Goal: Task Accomplishment & Management: Manage account settings

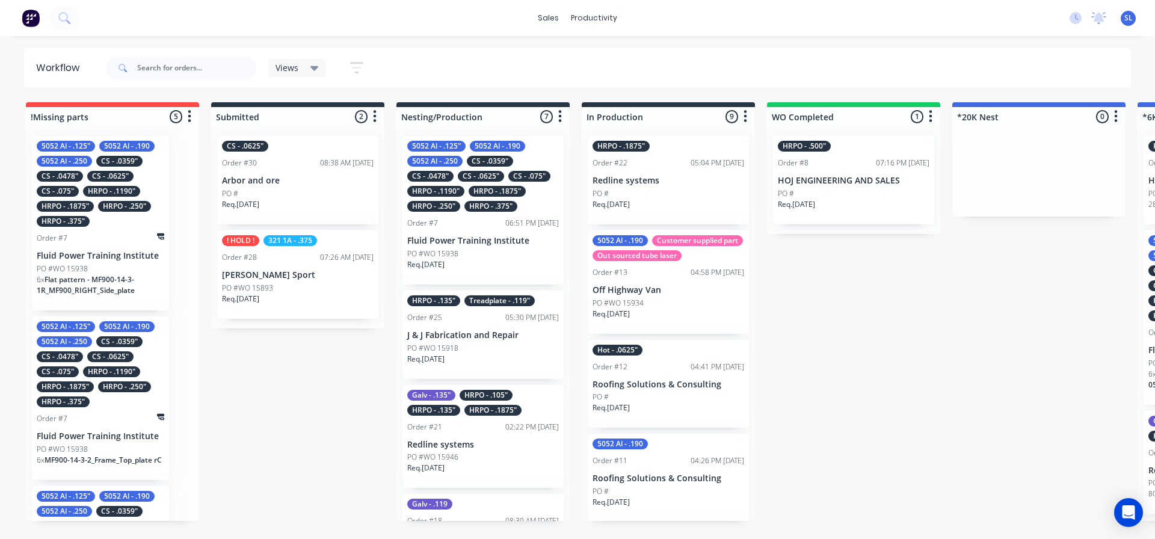
scroll to position [0, 452]
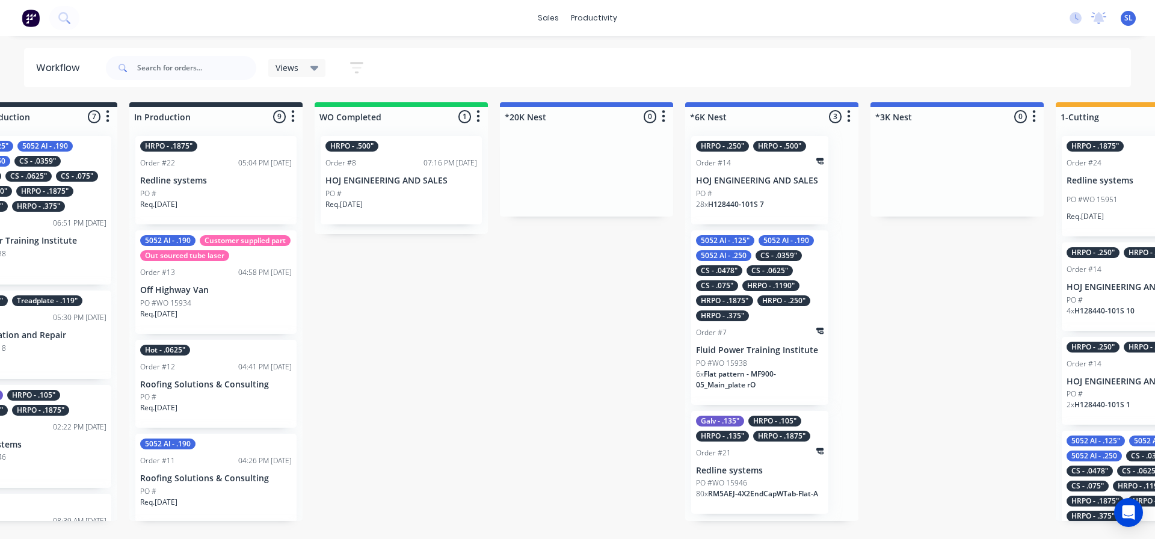
click at [746, 186] on div "HRPO - .250" HRPO - .500" Order #14 HOJ ENGINEERING AND SALES PO # 28 x H128440…" at bounding box center [759, 180] width 137 height 88
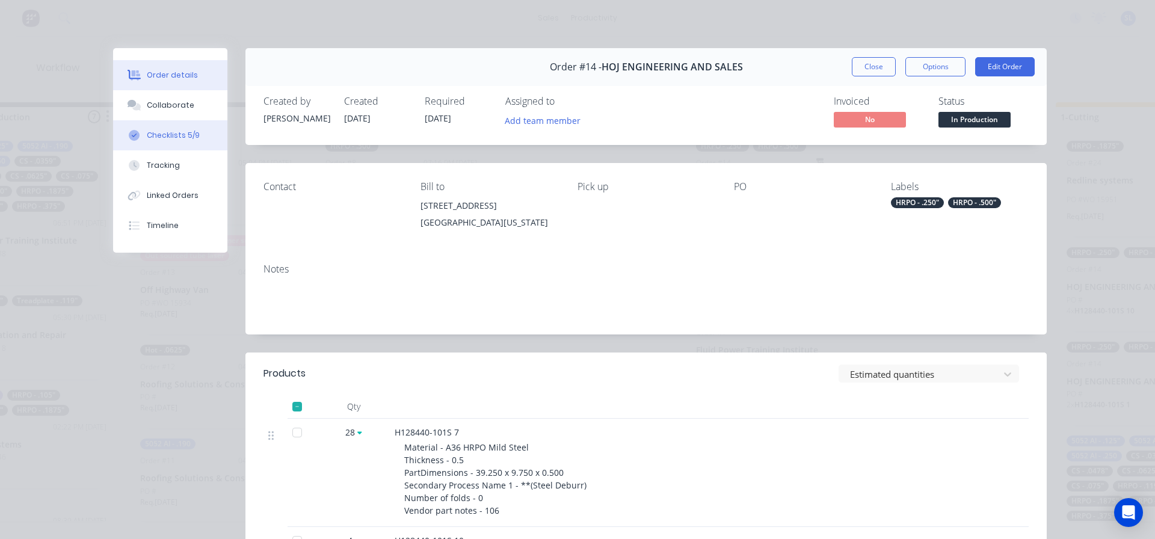
click at [153, 144] on button "Checklists 5/9" at bounding box center [170, 135] width 114 height 30
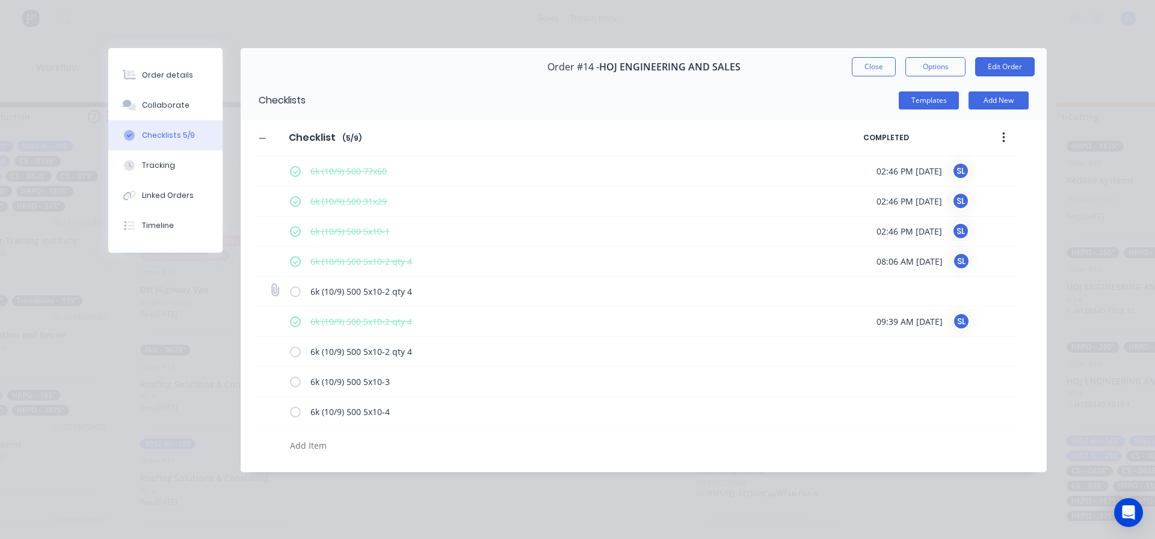
click at [297, 292] on label at bounding box center [295, 291] width 11 height 13
click at [0, 0] on input "checkbox" at bounding box center [0, 0] width 0 height 0
click at [298, 354] on label at bounding box center [295, 351] width 11 height 13
click at [0, 0] on input "checkbox" at bounding box center [0, 0] width 0 height 0
type textarea "x"
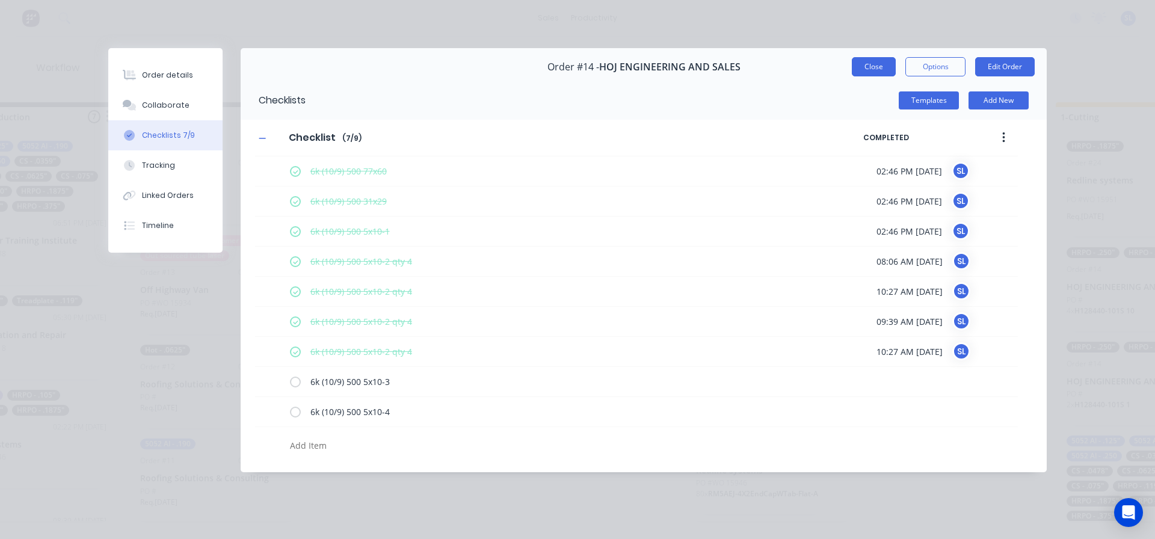
click at [852, 64] on button "Close" at bounding box center [874, 66] width 44 height 19
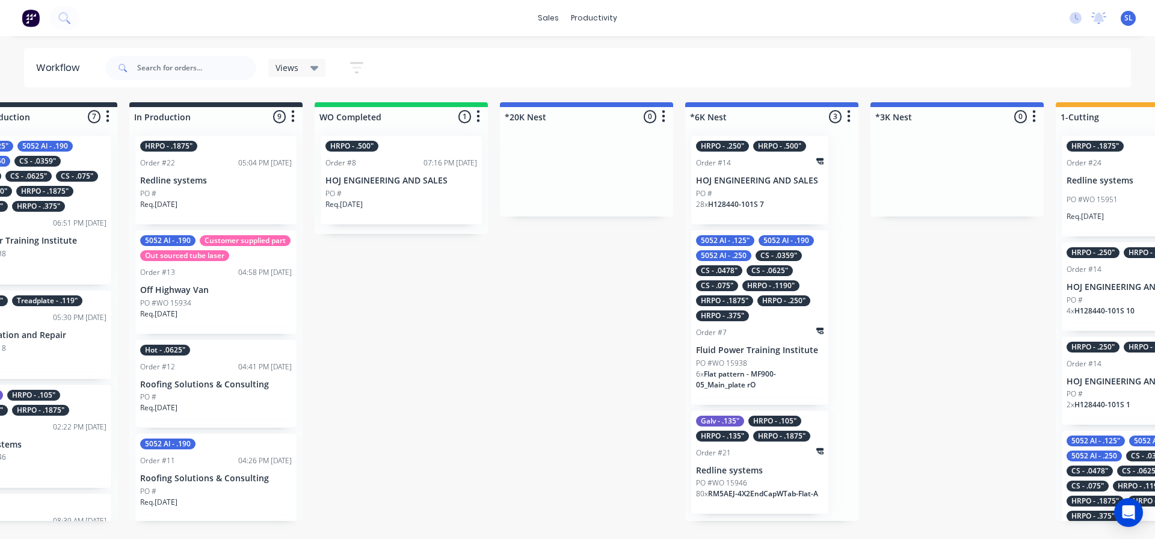
click at [905, 120] on div at bounding box center [956, 116] width 173 height 19
click at [902, 117] on div at bounding box center [956, 116] width 173 height 19
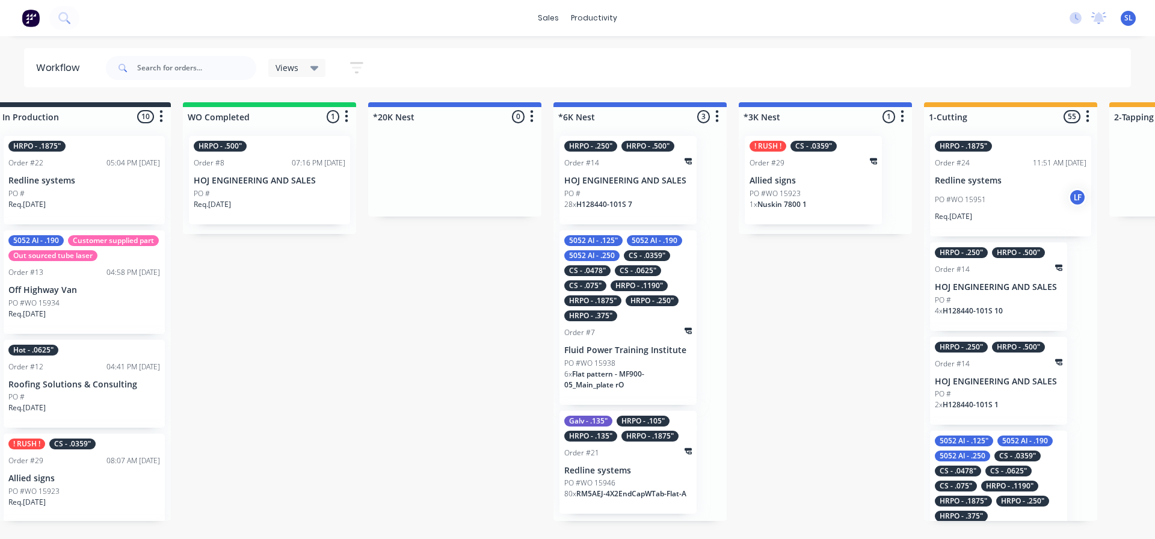
scroll to position [0, 588]
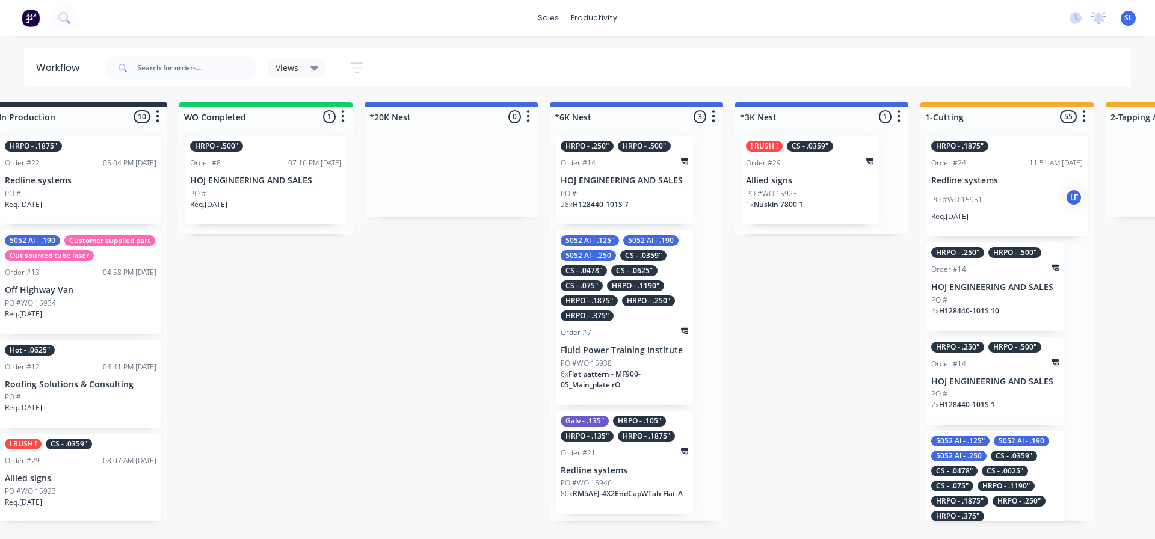
click at [820, 177] on p "Allied signs" at bounding box center [810, 181] width 128 height 10
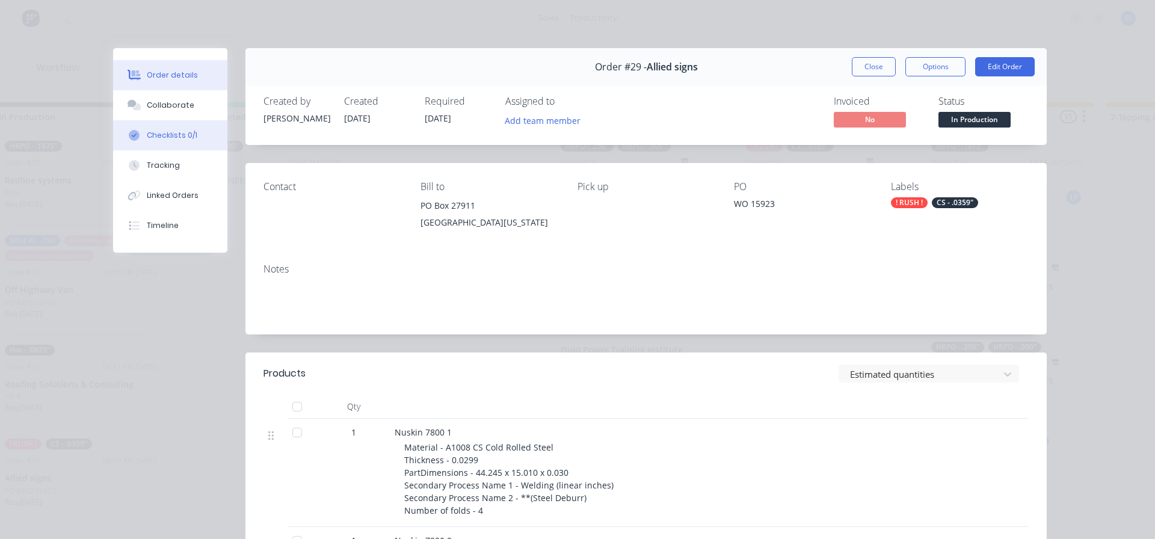
click at [186, 138] on div "Checklists 0/1" at bounding box center [172, 135] width 51 height 11
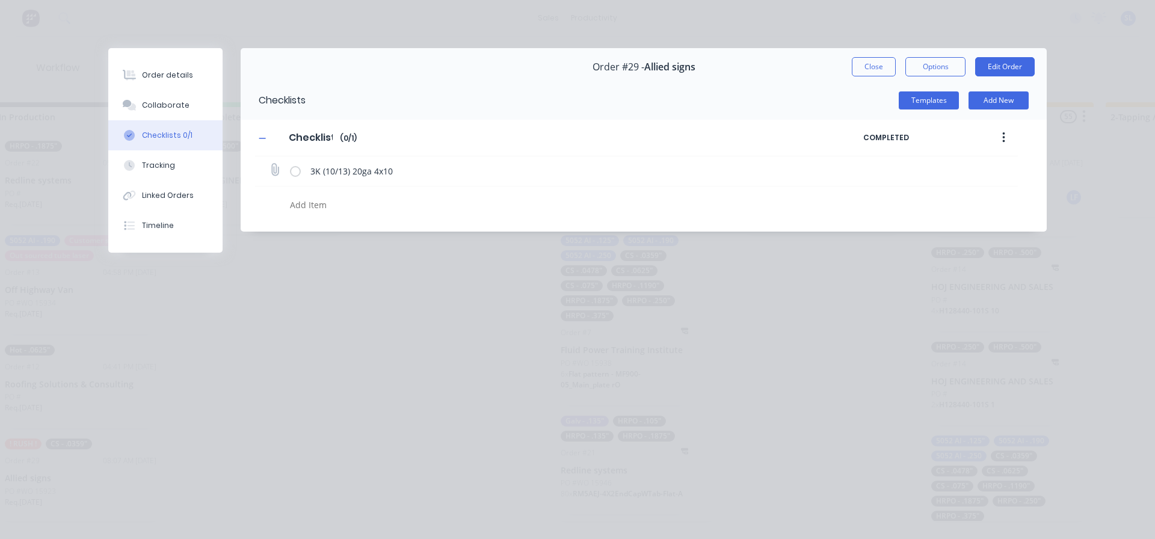
click at [297, 169] on label at bounding box center [295, 171] width 11 height 13
click at [0, 0] on input "checkbox" at bounding box center [0, 0] width 0 height 0
click at [867, 69] on button "Close" at bounding box center [874, 66] width 44 height 19
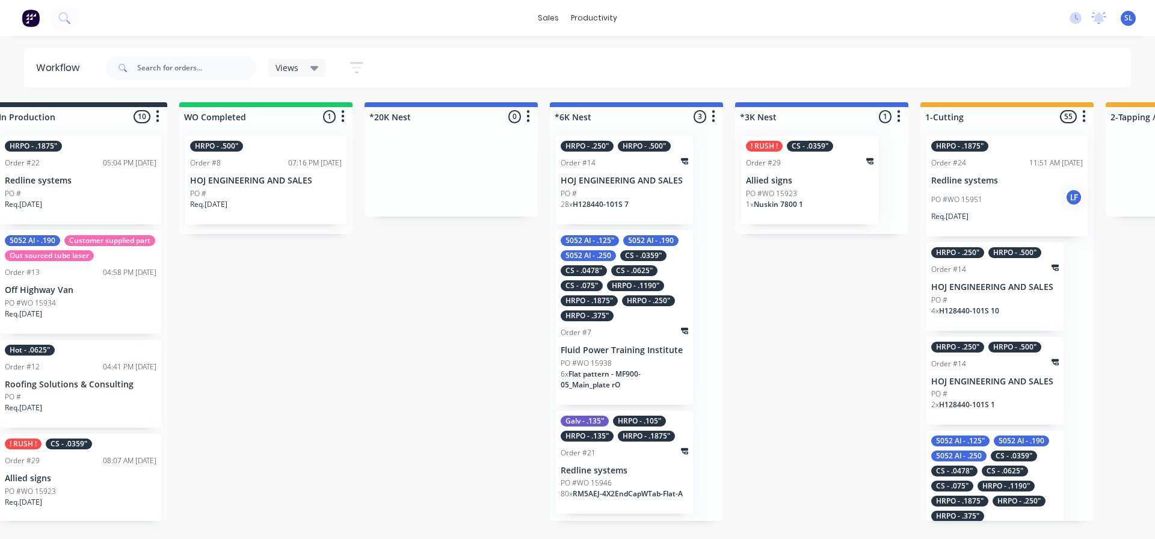
click at [828, 183] on p "Allied signs" at bounding box center [810, 181] width 128 height 10
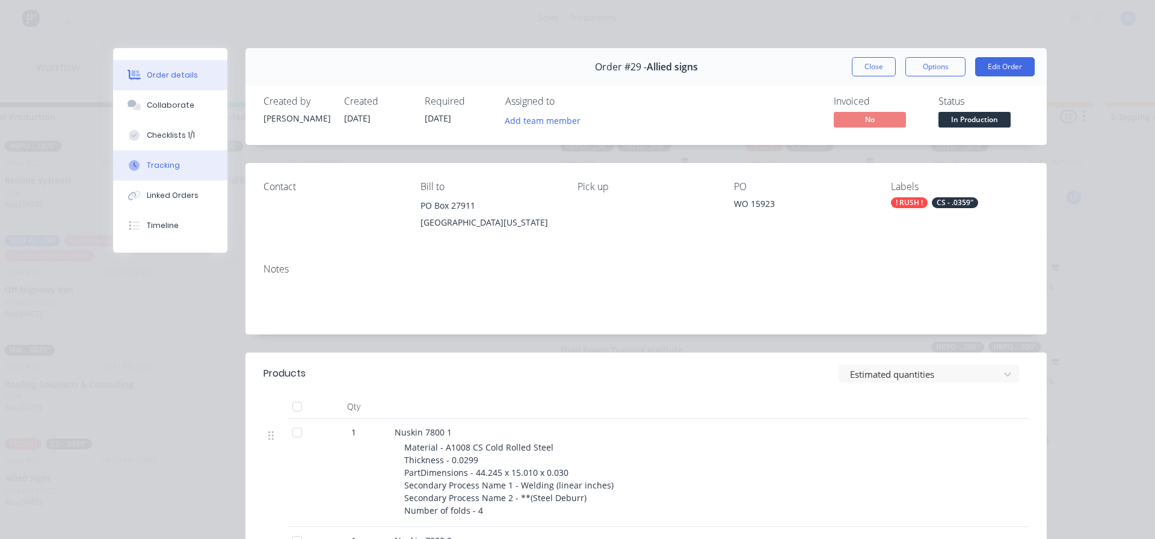
click at [162, 167] on div "Tracking" at bounding box center [163, 165] width 33 height 11
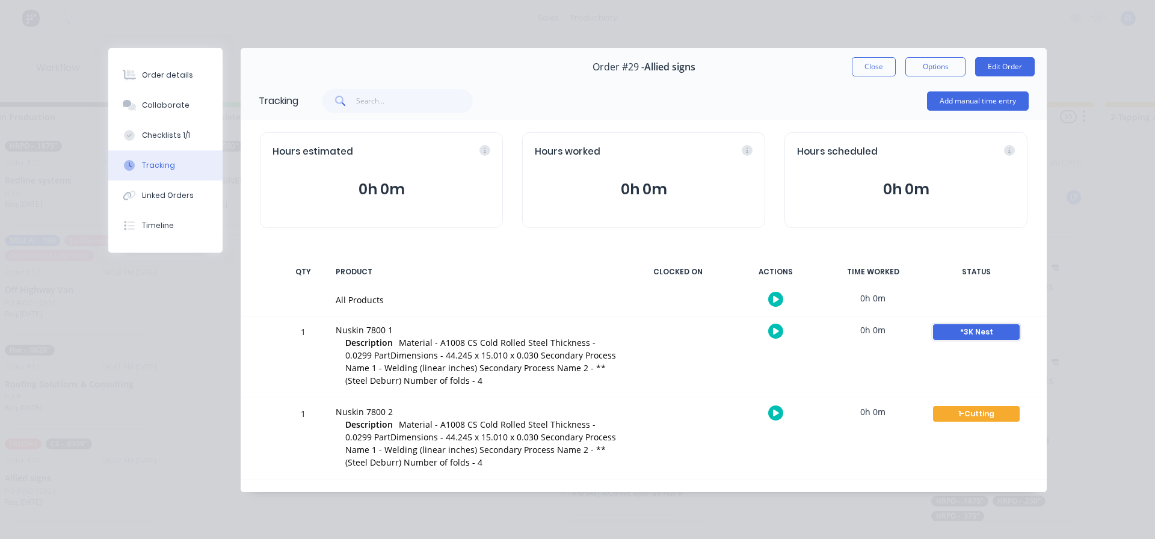
click at [971, 333] on div "*3K Nest" at bounding box center [976, 332] width 87 height 16
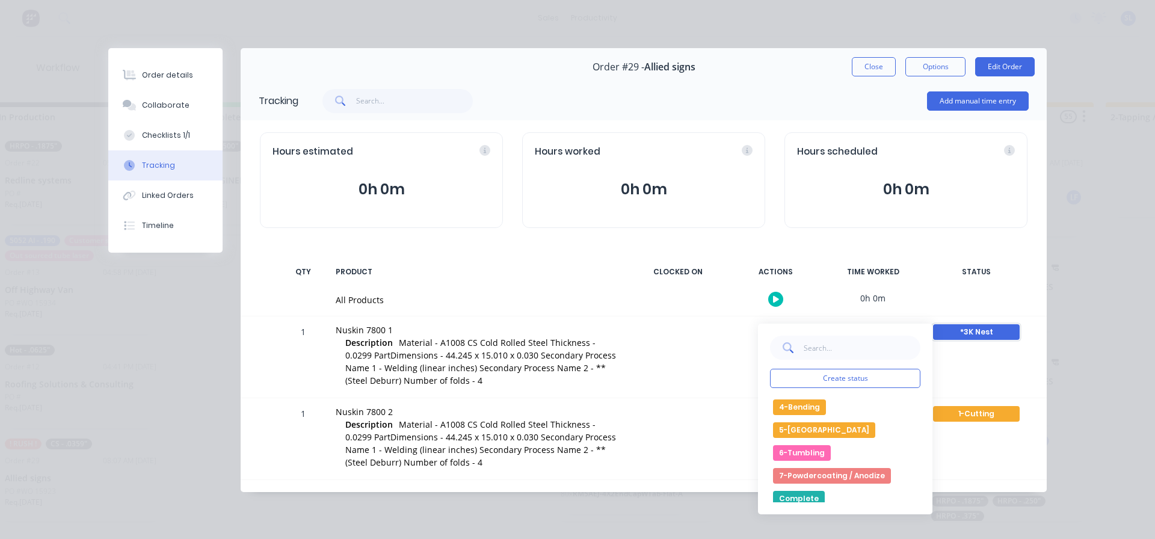
scroll to position [120, 0]
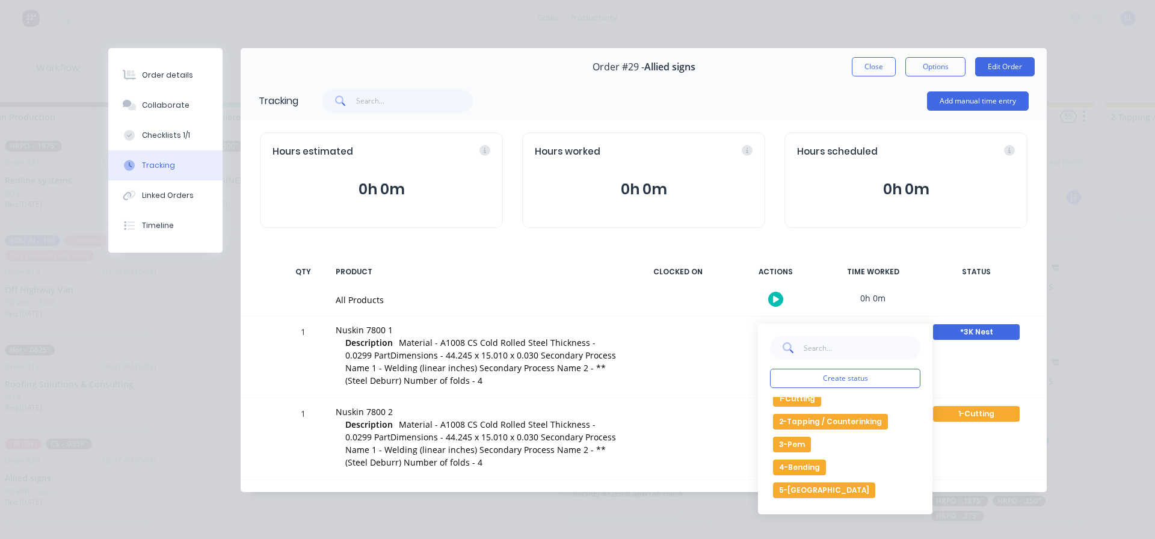
click at [802, 401] on button "1-Cutting" at bounding box center [797, 399] width 48 height 16
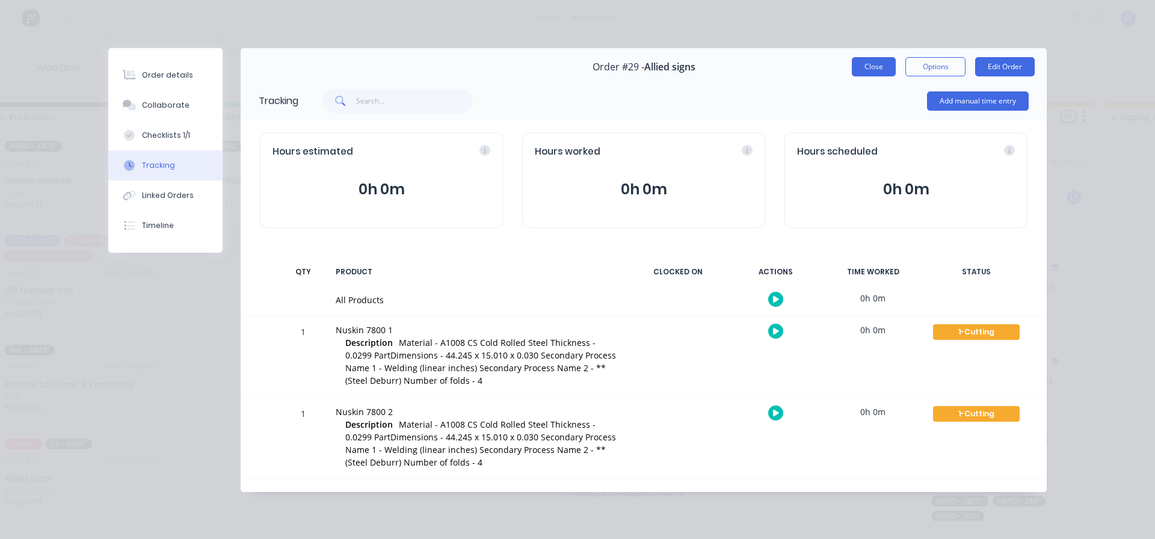
click at [879, 64] on button "Close" at bounding box center [874, 66] width 44 height 19
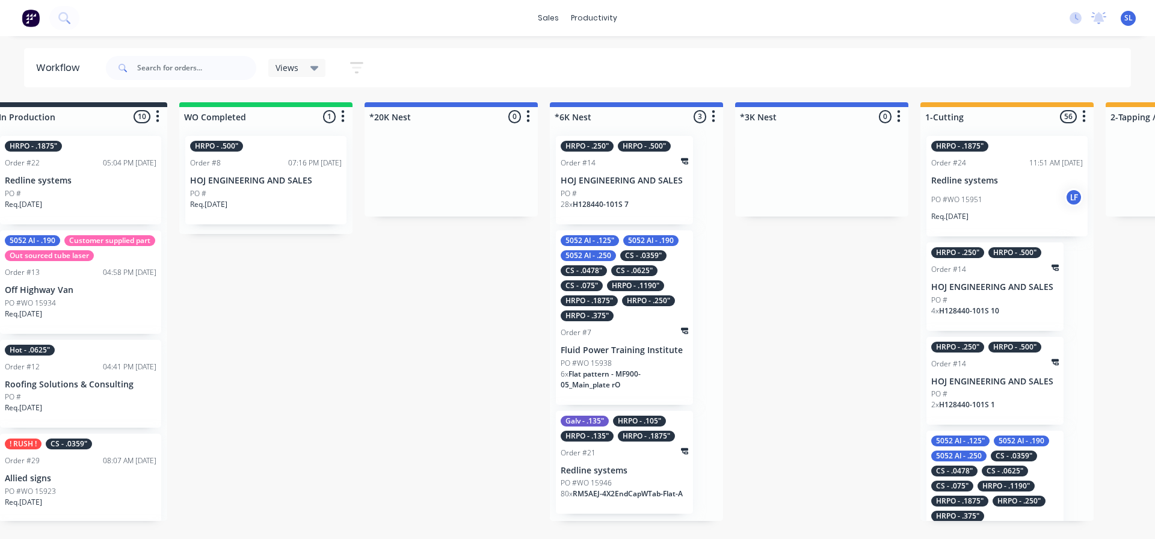
click at [624, 189] on div "PO #" at bounding box center [625, 193] width 128 height 11
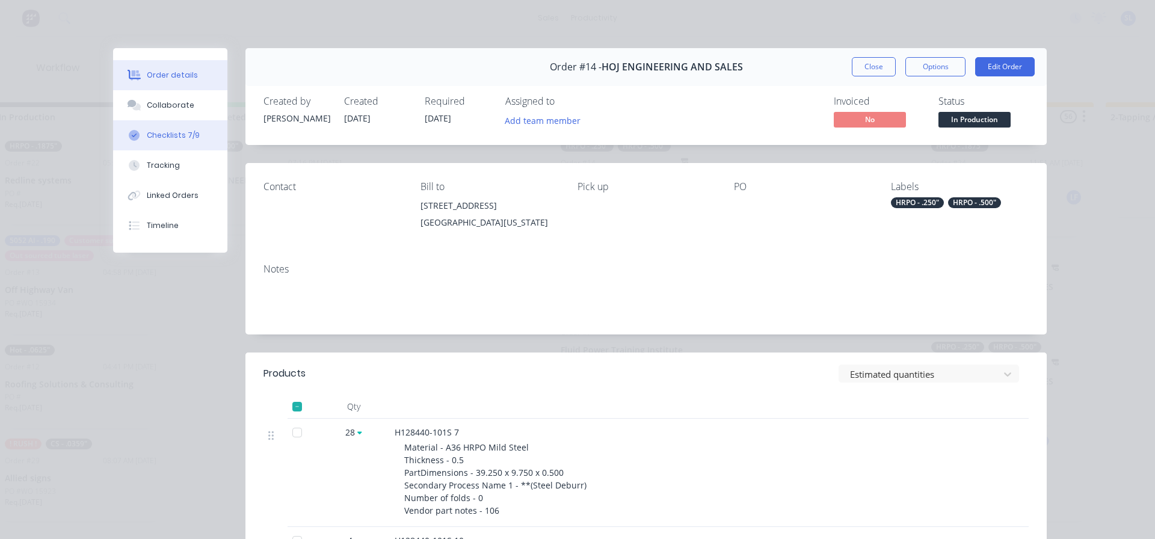
click at [170, 135] on div "Checklists 7/9" at bounding box center [173, 135] width 53 height 11
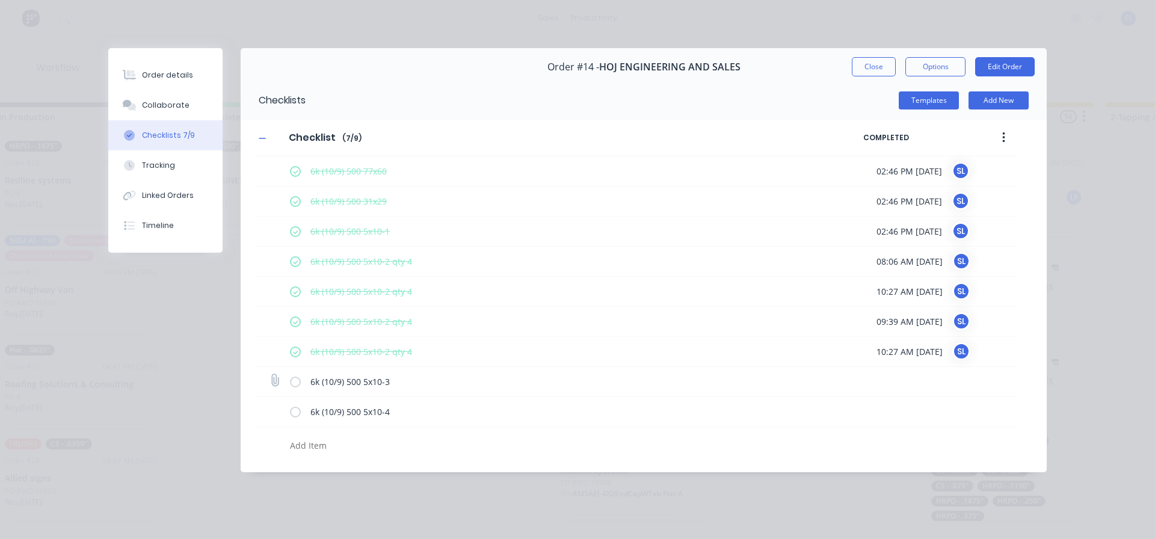
click at [296, 383] on label at bounding box center [295, 381] width 11 height 13
click at [0, 0] on input "checkbox" at bounding box center [0, 0] width 0 height 0
type textarea "x"
